Goal: Navigation & Orientation: Find specific page/section

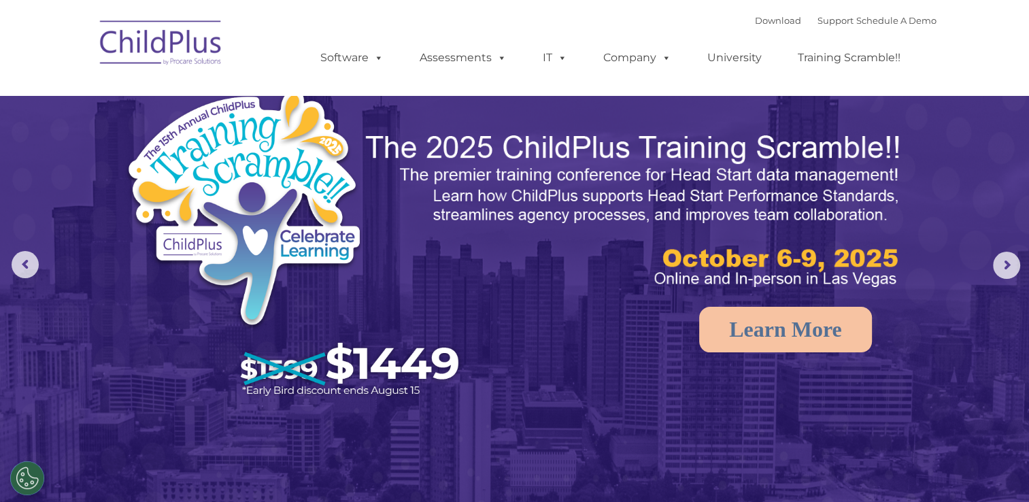
select select "MEDIUM"
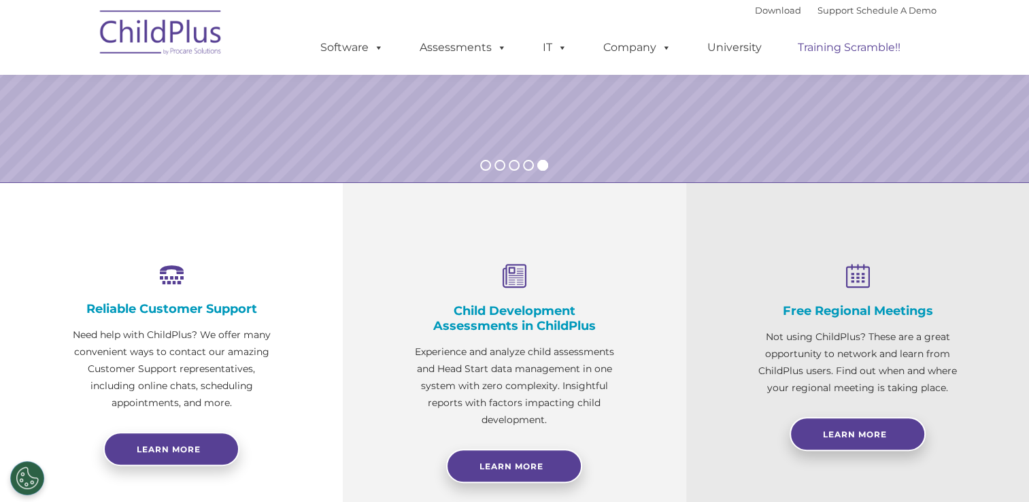
scroll to position [347, 0]
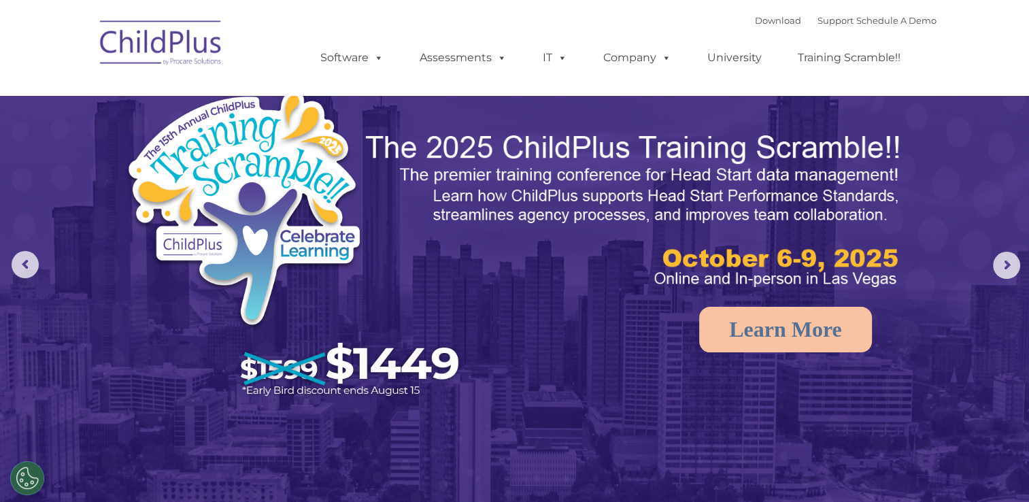
select select "MEDIUM"
click at [770, 24] on link "Download" at bounding box center [778, 20] width 46 height 11
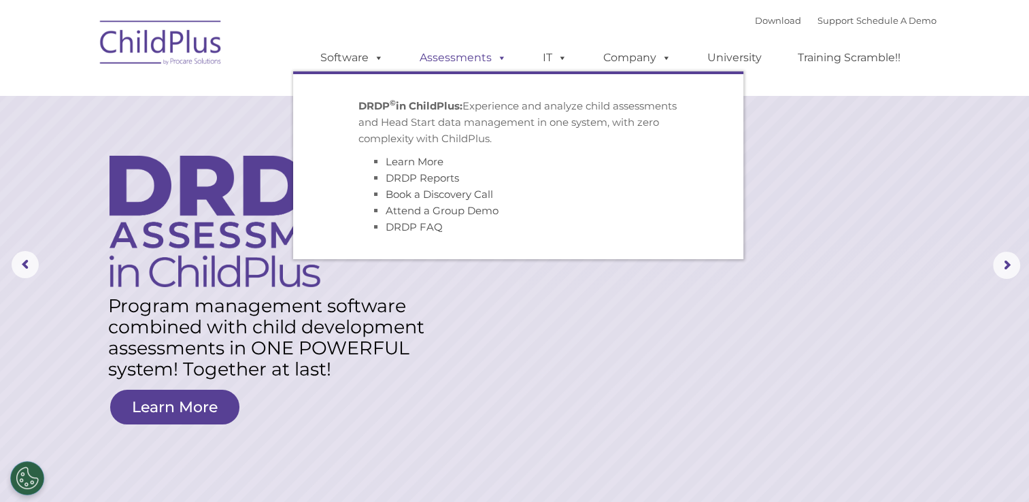
click at [488, 57] on link "Assessments" at bounding box center [463, 57] width 114 height 27
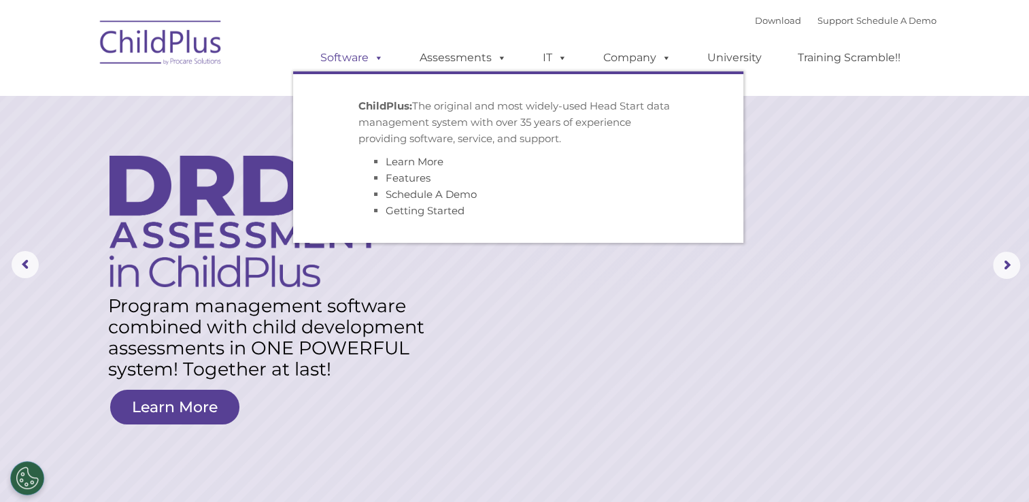
click at [361, 56] on link "Software" at bounding box center [352, 57] width 90 height 27
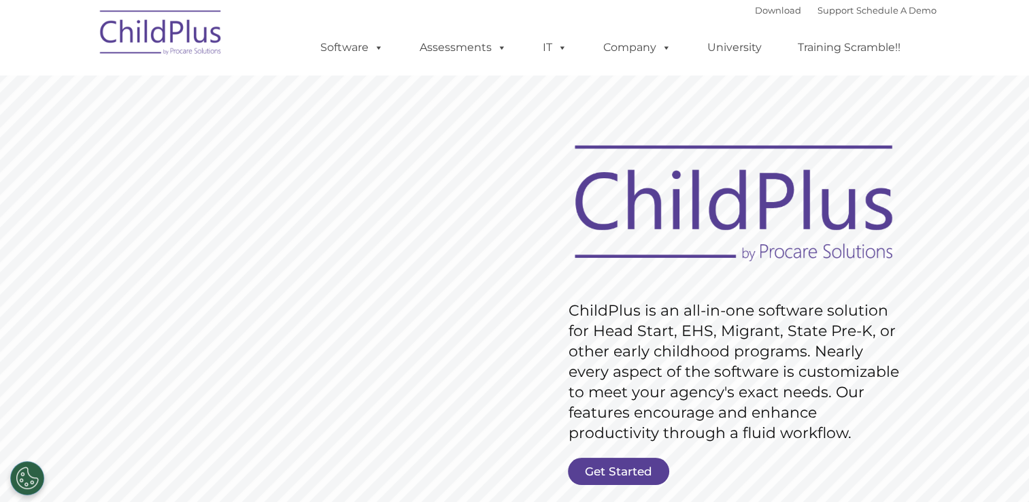
scroll to position [27, 0]
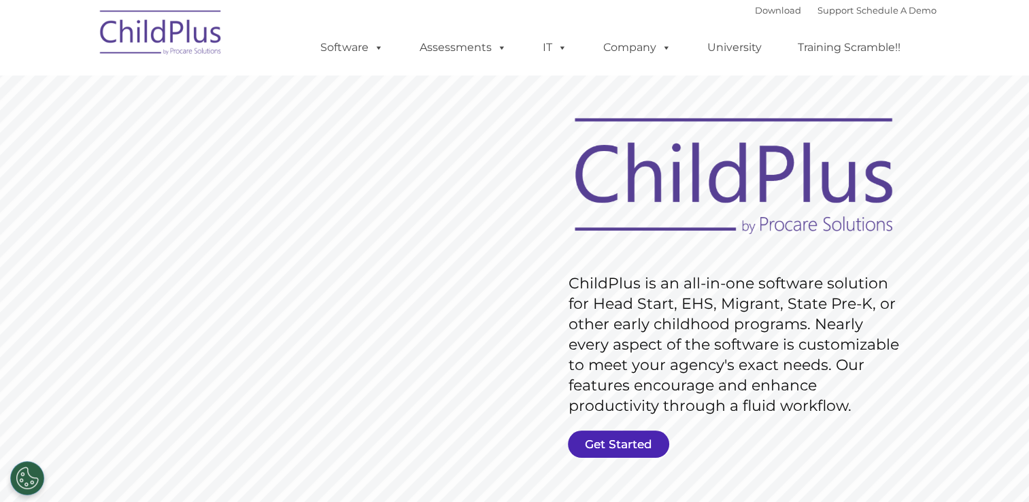
click at [618, 435] on link "Get Started" at bounding box center [618, 444] width 101 height 27
click at [618, 444] on link "Get Started" at bounding box center [618, 444] width 101 height 27
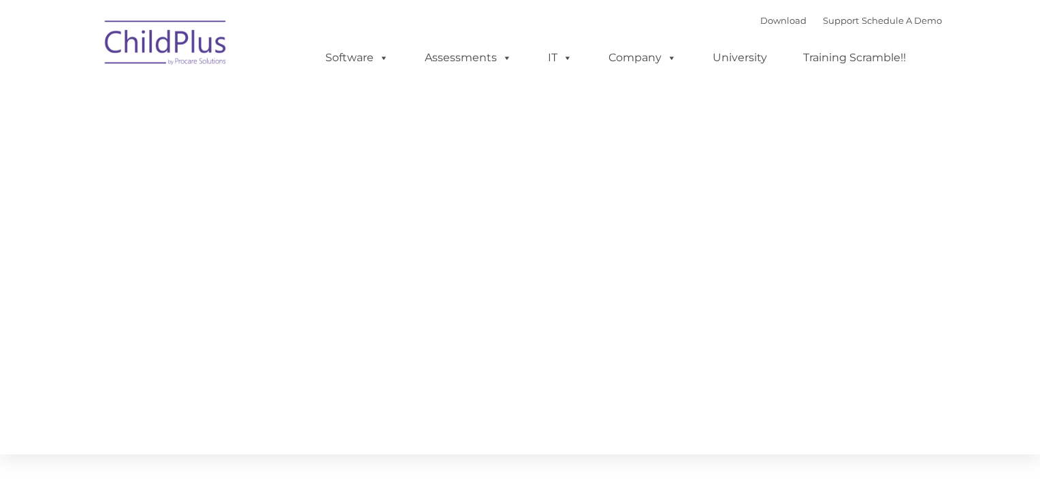
type input ""
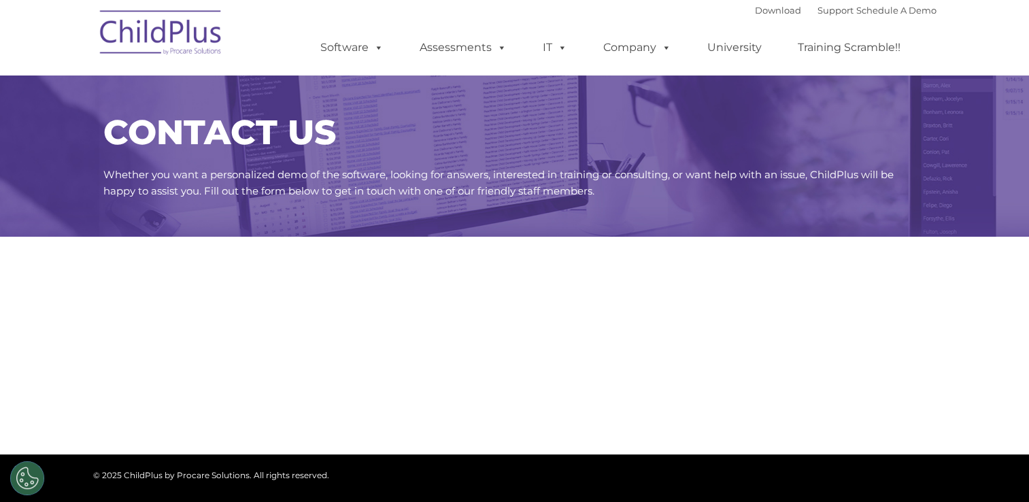
select select "MEDIUM"
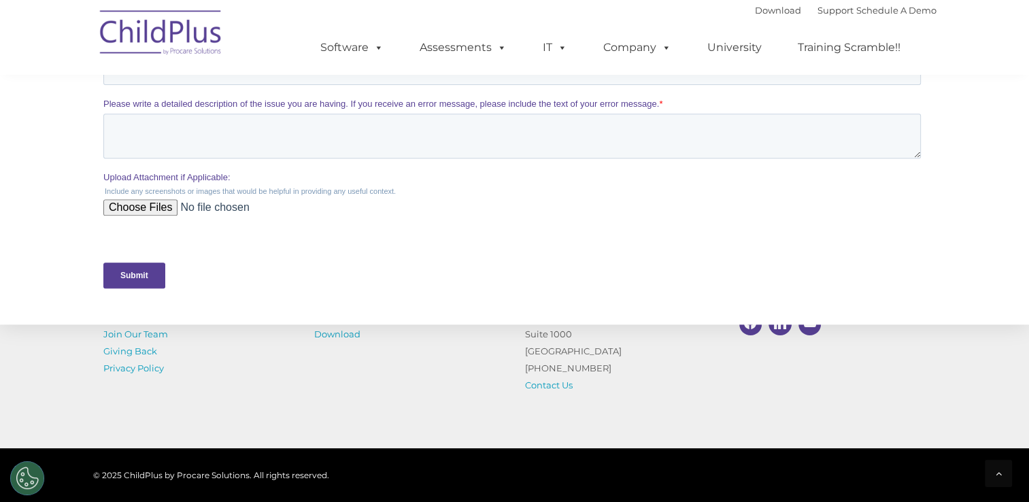
scroll to position [552, 0]
